Goal: Transaction & Acquisition: Purchase product/service

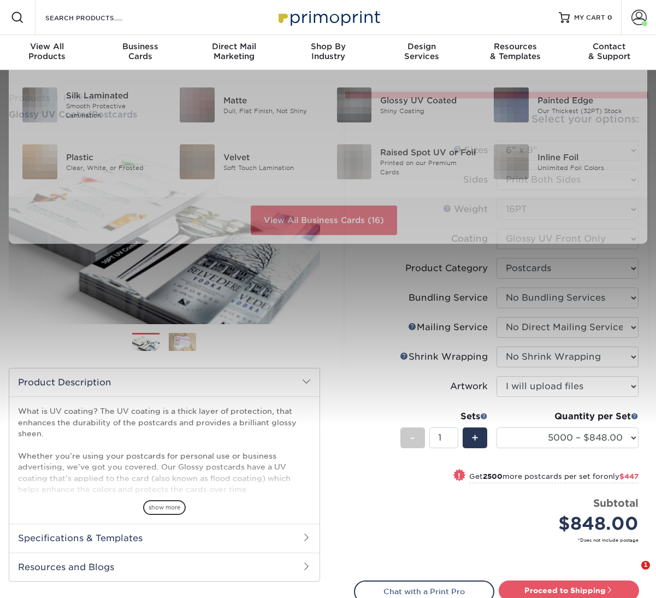
select select "6.00x9.00"
select select "9b7272e0-d6c8-4c3c-8e97-d3a1bcdab858"
select select "58689abb-25c0-461c-a4c3-a80b627d6649"
select select "3e5e9bdd-d78a-4c28-a41d-fe1407925ca6"
select select "c8749376-e7da-41d0-b3dc-647faf84d907"
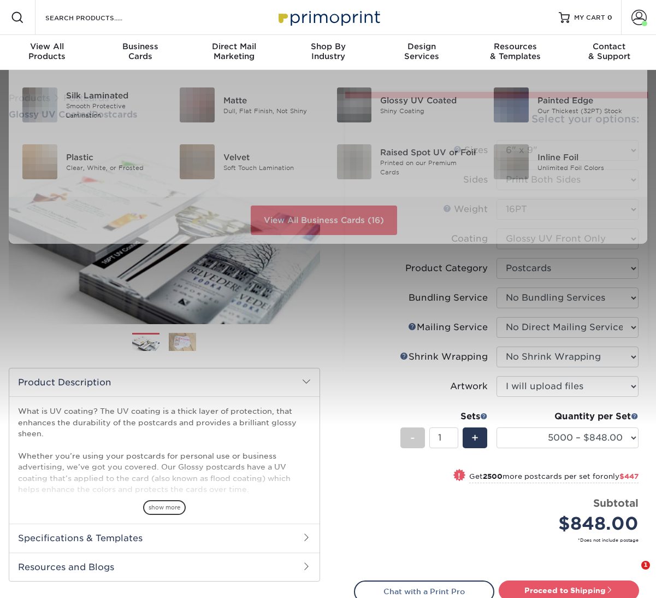
select select "upload"
select select "5000 – $848.00"
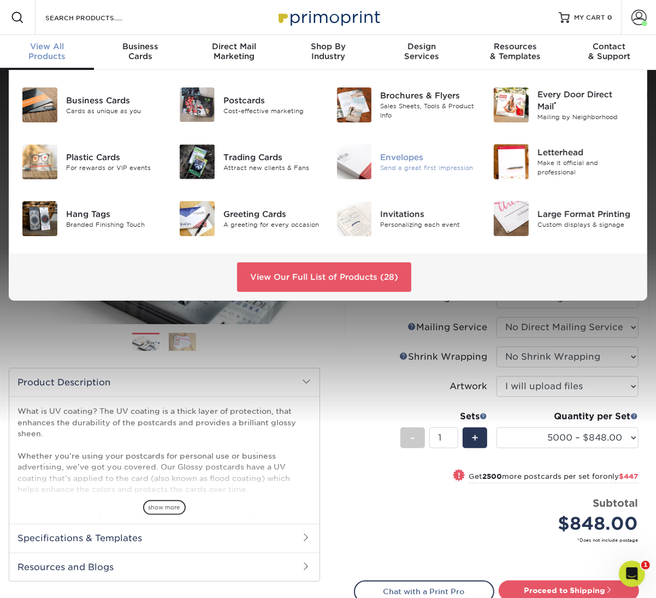
click at [441, 157] on div "Envelopes" at bounding box center [428, 157] width 97 height 12
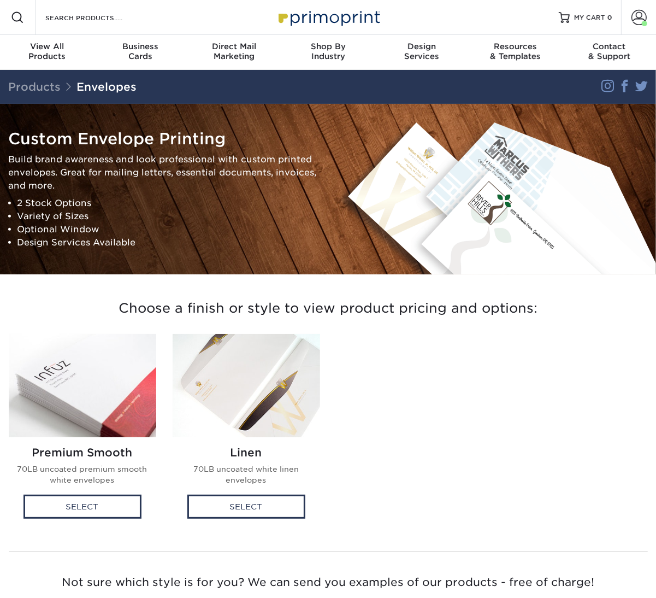
click at [83, 421] on img at bounding box center [82, 385] width 147 height 103
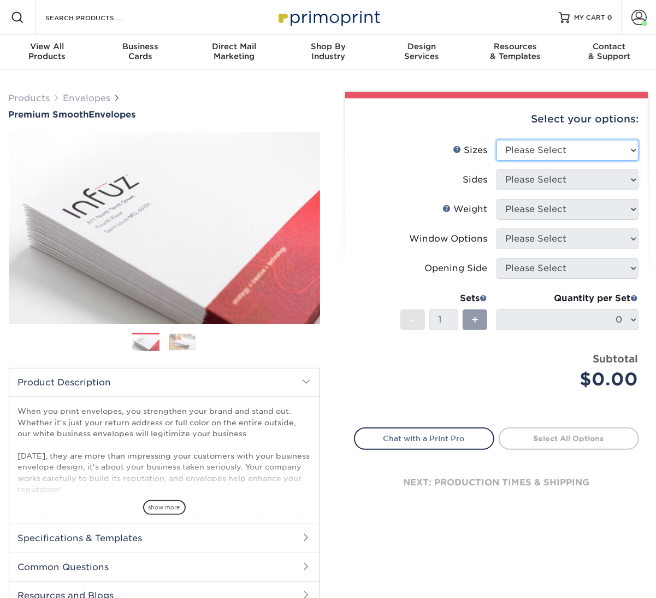
click at [571, 158] on select "Please Select 8.875" x 3.875" 4.125" x 9.5" 5.25" x 7.25" 9" x 12"" at bounding box center [568, 150] width 142 height 21
select select "5.25x7.25"
click at [497, 140] on select "Please Select 8.875" x 3.875" 4.125" x 9.5" 5.25" x 7.25" 9" x 12"" at bounding box center [568, 150] width 142 height 21
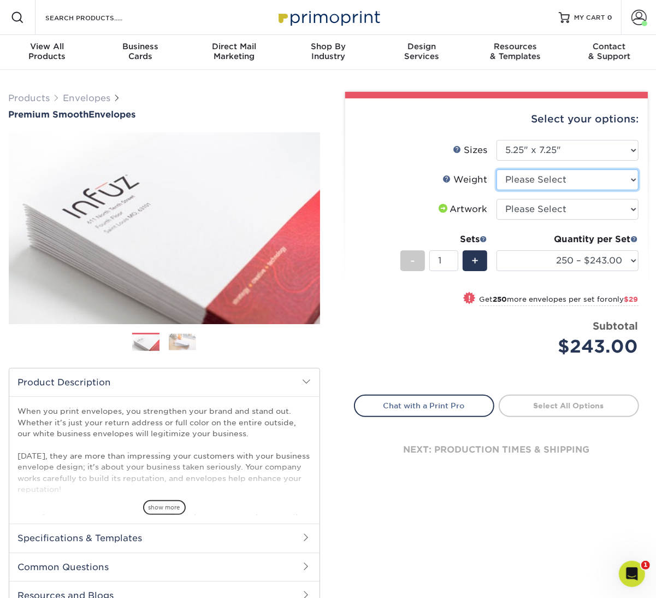
click at [544, 179] on select "Please Select 70LB" at bounding box center [568, 179] width 142 height 21
select select "70LB"
click at [497, 169] on select "Please Select 70LB" at bounding box center [568, 179] width 142 height 21
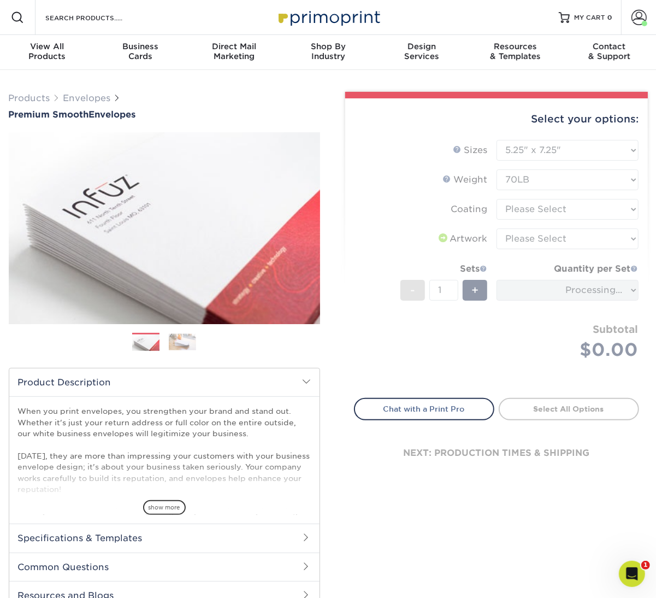
drag, startPoint x: 536, startPoint y: 210, endPoint x: 532, endPoint y: 221, distance: 11.3
click at [532, 221] on form "Sizes Help Sizes Please Select 8.875" x 3.875" 4.125" x 9.5" 5.25" x 7.25" 9" x…" at bounding box center [496, 262] width 285 height 245
drag, startPoint x: 529, startPoint y: 211, endPoint x: 518, endPoint y: 225, distance: 17.8
click at [518, 225] on form "Sizes Help Sizes Please Select 8.875" x 3.875" 4.125" x 9.5" 5.25" x 7.25" 9" x…" at bounding box center [496, 262] width 285 height 245
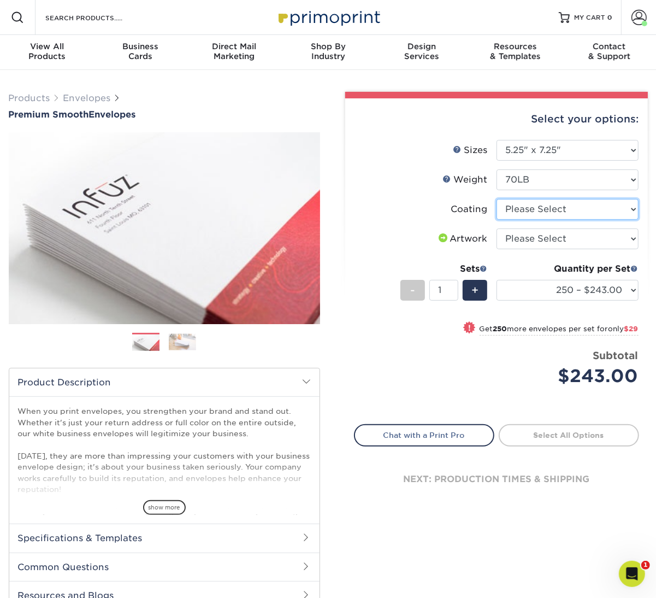
click at [514, 210] on select at bounding box center [568, 209] width 142 height 21
select select "3e7618de-abca-4bda-9f97-8b9129e913d8"
click at [497, 199] on select at bounding box center [568, 209] width 142 height 21
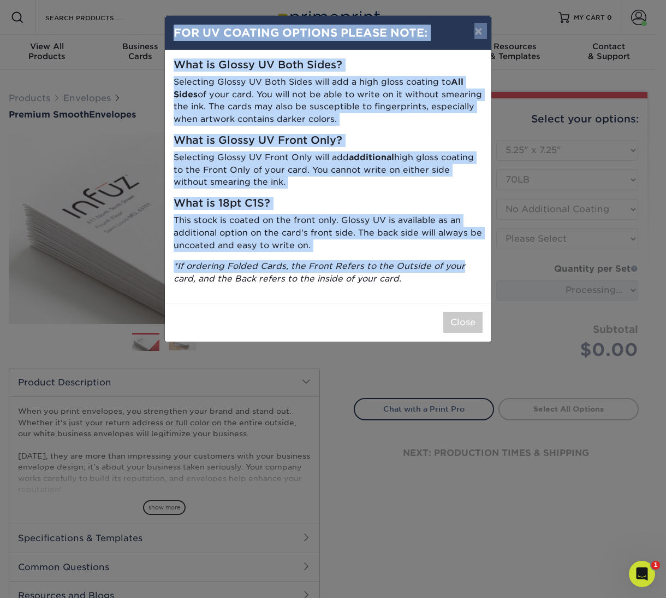
drag, startPoint x: 514, startPoint y: 238, endPoint x: 510, endPoint y: 260, distance: 22.3
click at [510, 260] on div "× FOR UV COATING OPTIONS PLEASE NOTE: What is Glossy UV Both Sides? Selecting G…" at bounding box center [333, 299] width 666 height 598
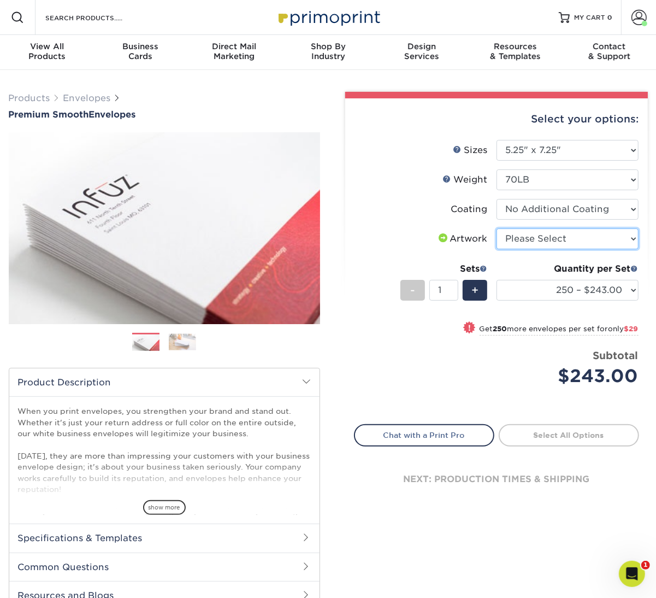
click at [537, 240] on select "Please Select I will upload files I need a design - $50" at bounding box center [568, 238] width 142 height 21
select select "upload"
click at [497, 228] on select "Please Select I will upload files I need a design - $50" at bounding box center [568, 238] width 142 height 21
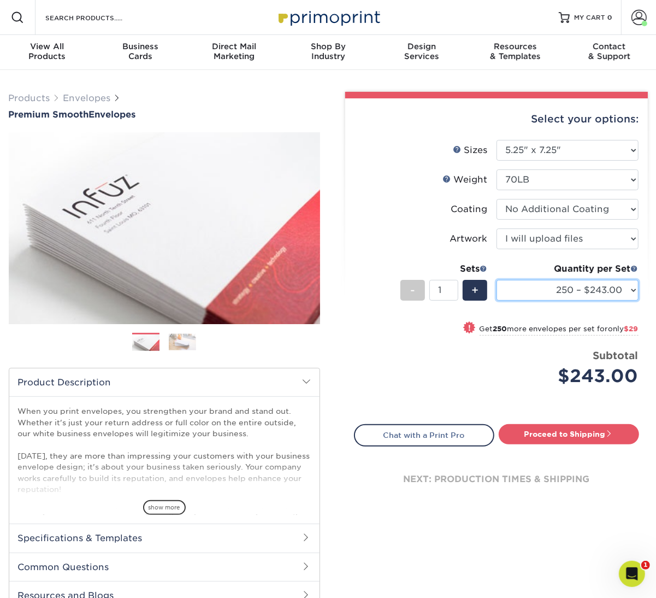
click at [523, 289] on select "250 – $243.00 500 – $272.00 1000 – $331.00 2500 – $507.00 5000 – $783.00 10000 …" at bounding box center [568, 290] width 142 height 21
select select "1000 – $331.00"
click at [497, 280] on select "250 – $243.00 500 – $272.00 1000 – $331.00 2500 – $507.00 5000 – $783.00 10000 …" at bounding box center [568, 290] width 142 height 21
